Goal: Find specific page/section: Find specific page/section

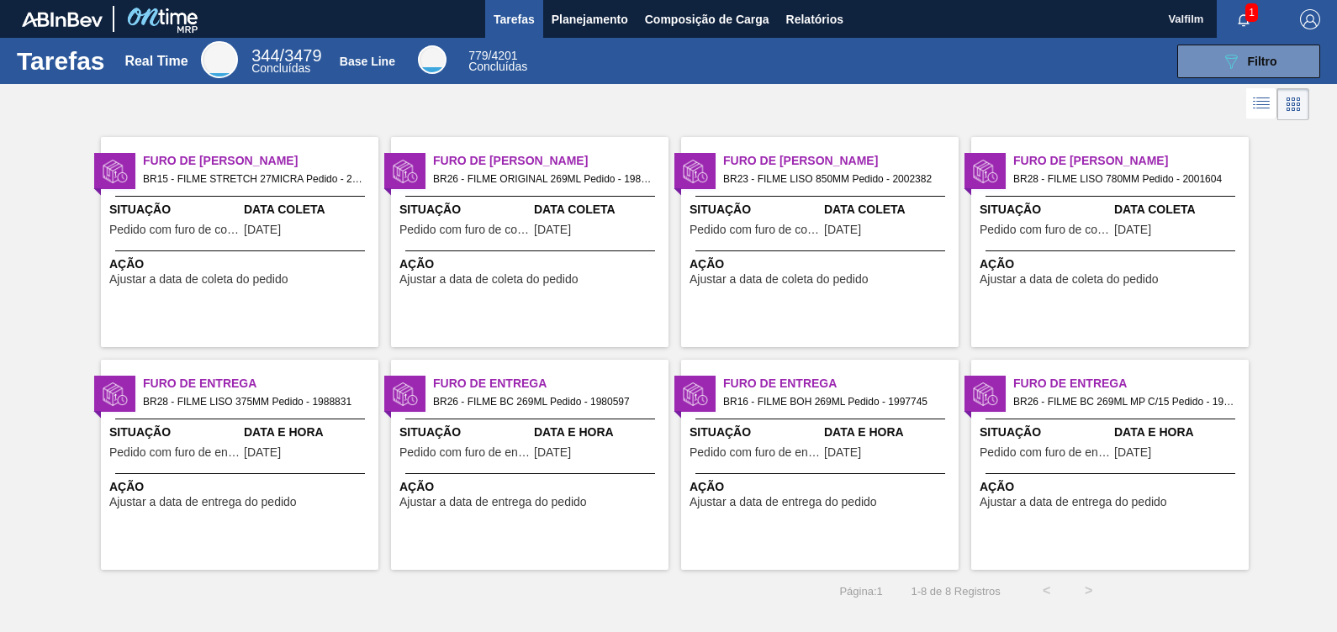
click at [613, 201] on span "Data Coleta" at bounding box center [599, 210] width 130 height 18
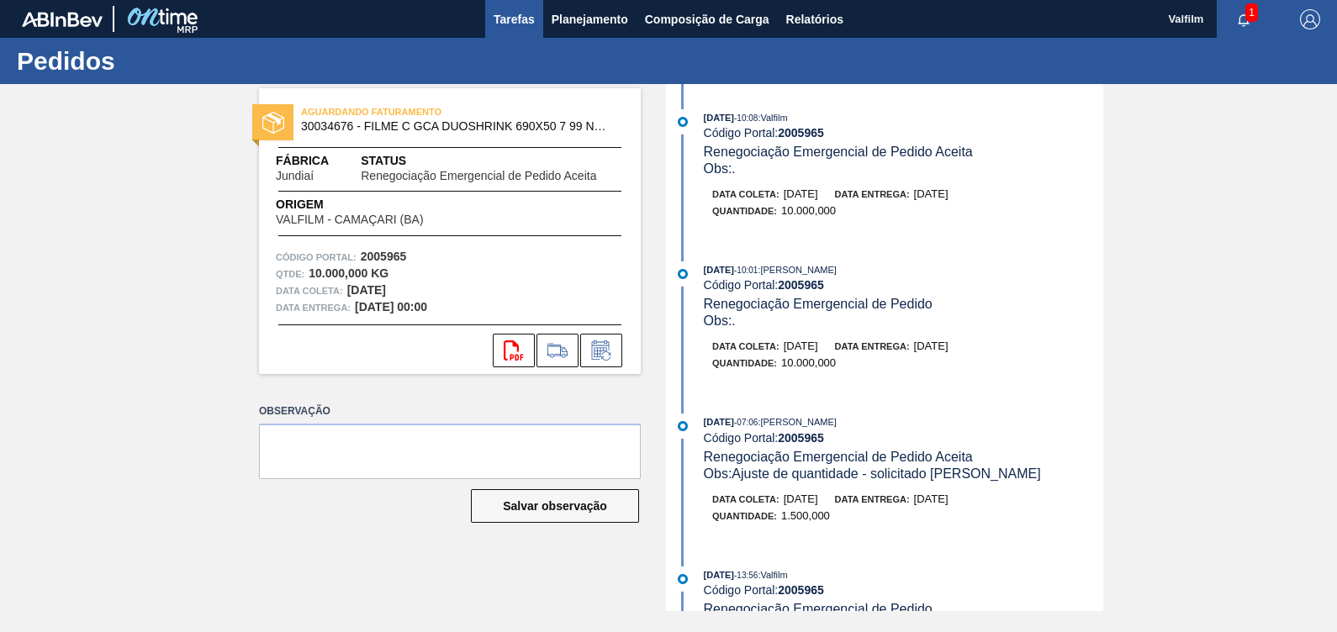
click at [527, 23] on span "Tarefas" at bounding box center [514, 19] width 41 height 20
